Goal: Task Accomplishment & Management: Complete application form

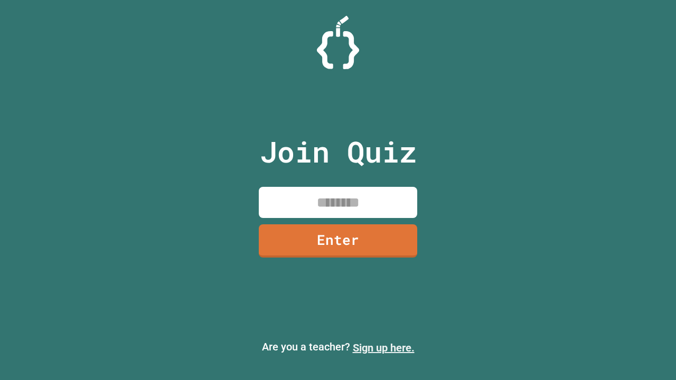
click at [384, 348] on link "Sign up here." at bounding box center [384, 348] width 62 height 13
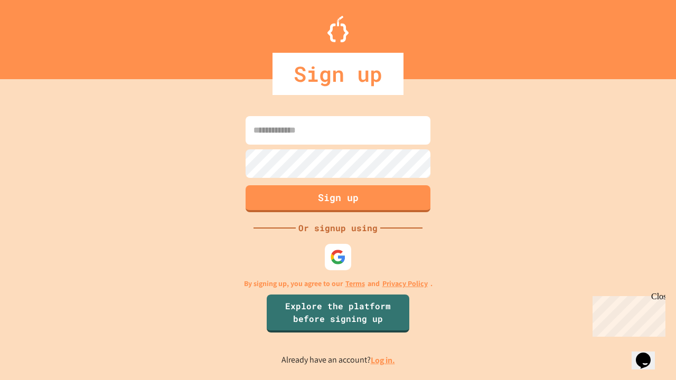
click at [384, 360] on link "Log in." at bounding box center [383, 360] width 24 height 11
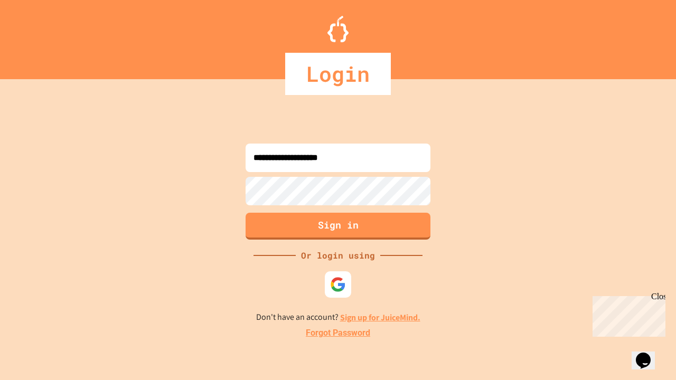
type input "**********"
